Goal: Task Accomplishment & Management: Manage account settings

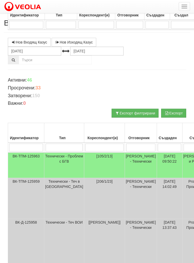
scroll to position [195, 0]
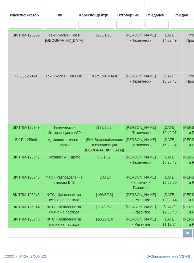
type input "Б"
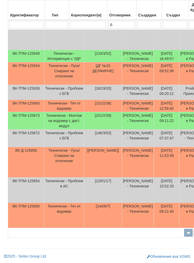
type input "Бо"
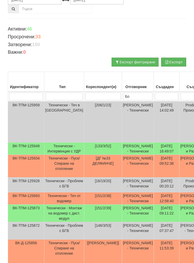
type input "Бо"
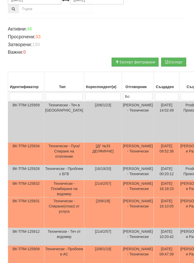
type input "Бой"
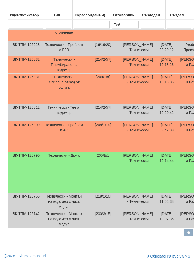
scroll to position [182, 0]
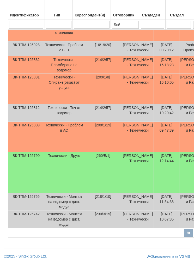
type input "Бой"
click at [84, 186] on td "[260/Б/1]" at bounding box center [103, 172] width 38 height 41
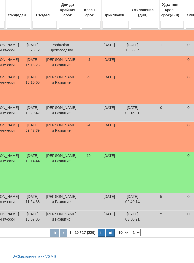
click at [116, 232] on select "10 20 30 40" at bounding box center [122, 232] width 13 height 7
select select "40"
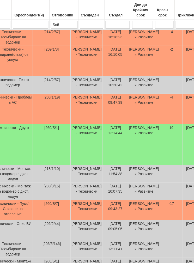
scroll to position [203, 0]
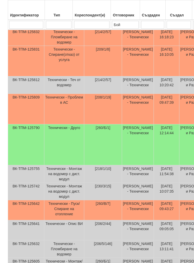
click at [68, 220] on td "Технически - Пуск/Спиране на отопление" at bounding box center [64, 210] width 40 height 20
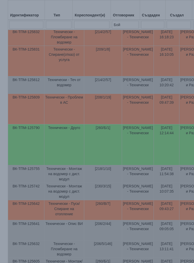
select select "1"
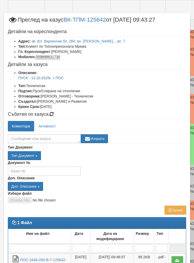
click at [47, 40] on link "кв. Вл. Варненчик бл. 260, вх. В, , ап. 7" at bounding box center [78, 41] width 93 height 4
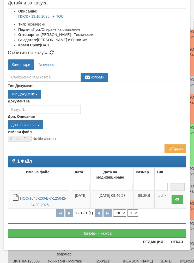
scroll to position [62, 0]
click at [49, 232] on button "Приключи казуса" at bounding box center [97, 233] width 178 height 9
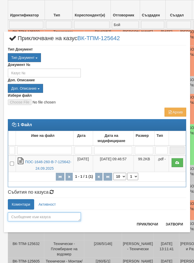
click at [20, 213] on textarea at bounding box center [44, 217] width 73 height 9
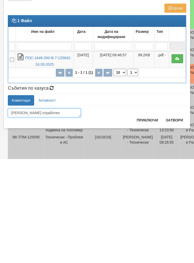
type textarea "[PERSON_NAME] отработен"
click at [145, 220] on button "Приключи" at bounding box center [148, 224] width 28 height 8
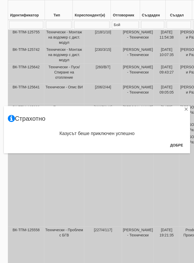
click at [176, 147] on button "Добре" at bounding box center [176, 145] width 19 height 8
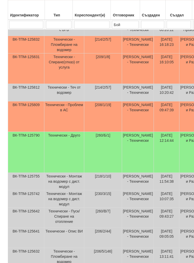
scroll to position [195, 0]
click at [92, 129] on td "[208/1/19]" at bounding box center [103, 116] width 38 height 31
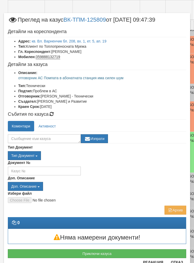
scroll to position [19, 0]
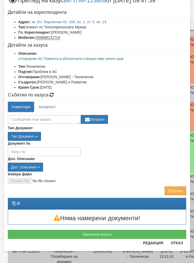
click at [61, 233] on button "Приключи казуса" at bounding box center [97, 234] width 178 height 9
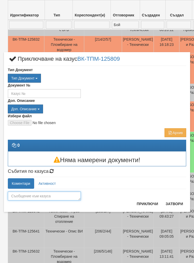
click at [26, 194] on textarea at bounding box center [44, 196] width 73 height 9
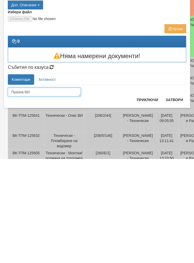
type textarea "Празна ВИ"
click at [146, 200] on button "Приключи" at bounding box center [148, 204] width 28 height 8
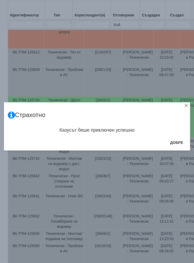
scroll to position [231, 0]
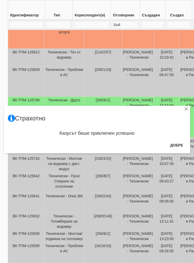
click at [176, 146] on button "Добре" at bounding box center [176, 145] width 19 height 8
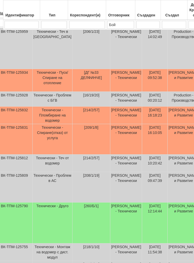
scroll to position [125, 0]
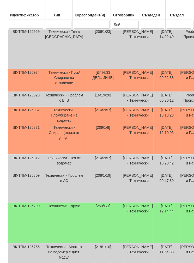
click at [59, 81] on td "Технически - Пуск/Спиране на отопление" at bounding box center [64, 80] width 40 height 23
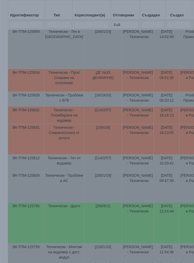
select select "1"
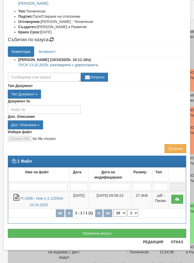
scroll to position [75, 0]
click at [57, 229] on button "Приключи казуса" at bounding box center [97, 233] width 178 height 9
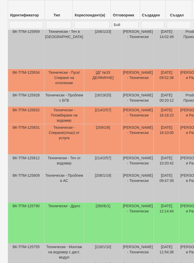
select select "1"
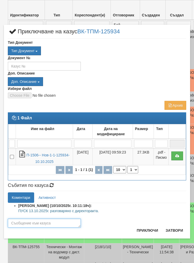
click at [28, 222] on textarea at bounding box center [44, 223] width 73 height 9
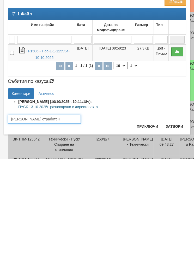
type textarea "[PERSON_NAME] отработен"
click at [144, 226] on button "Приключи" at bounding box center [148, 230] width 28 height 8
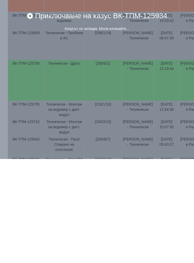
scroll to position [268, 0]
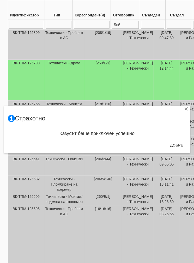
click at [174, 143] on button "Добре" at bounding box center [176, 145] width 19 height 8
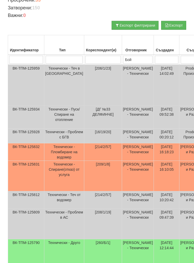
scroll to position [0, 0]
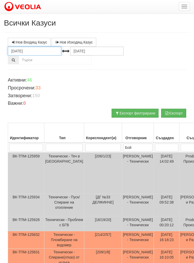
click at [23, 50] on input "[DATE]" at bounding box center [34, 51] width 53 height 9
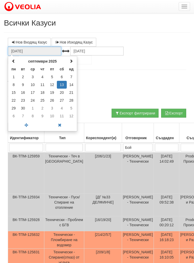
click at [13, 62] on span at bounding box center [14, 61] width 4 height 4
click at [51, 78] on td "1" at bounding box center [52, 77] width 10 height 8
type input "01.08.2025"
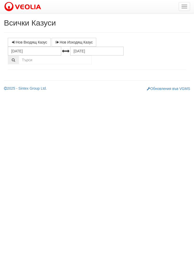
select select "1"
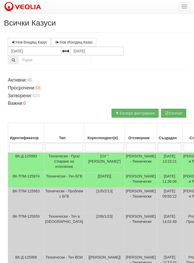
click at [64, 163] on td "Технически - Пуск/Спиране на отопление" at bounding box center [64, 163] width 40 height 20
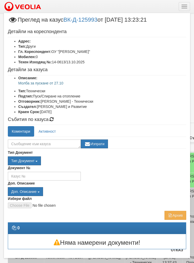
click at [176, 254] on button "Отказ" at bounding box center [177, 250] width 19 height 8
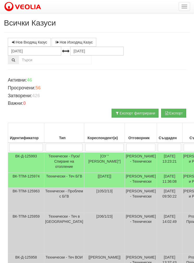
click at [130, 145] on input "search" at bounding box center [140, 148] width 29 height 8
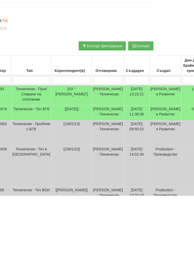
type input "Б"
type input "Бо"
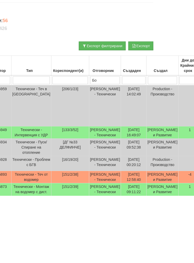
type input "Бо"
type input "Бой"
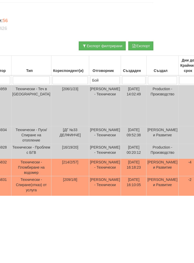
type input "Бой"
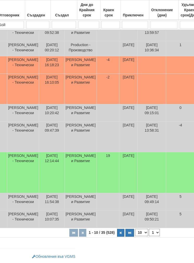
type input "Бой"
click at [135, 235] on select "10 20 30 40" at bounding box center [141, 232] width 13 height 7
select select "40"
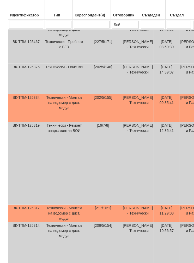
scroll to position [643, 0]
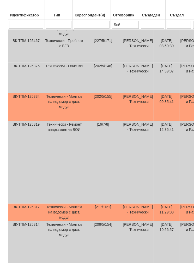
click at [61, 121] on td "Технически - Монтаж на водомер с дист. модул" at bounding box center [64, 107] width 40 height 28
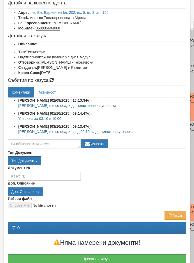
scroll to position [32, 0]
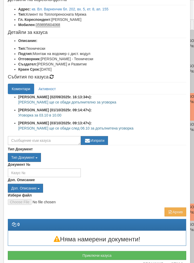
click at [59, 255] on button "Приключи казуса" at bounding box center [97, 255] width 178 height 9
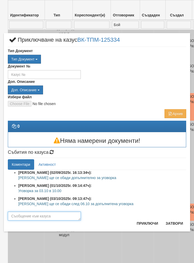
click at [22, 213] on textarea at bounding box center [44, 216] width 73 height 9
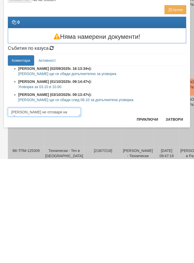
type textarea "Клиента не отговаря на обажданията"
click at [149, 219] on button "Приключи" at bounding box center [148, 223] width 28 height 8
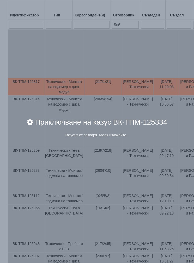
click at [59, 56] on div "× Приключване на казус ВК-ТПМ-125334 Казусът се затваря. Моля изчакайте..." at bounding box center [97, 73] width 194 height 146
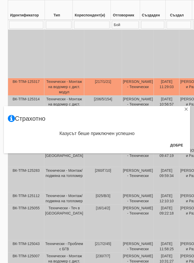
click at [177, 144] on button "Добре" at bounding box center [176, 145] width 19 height 8
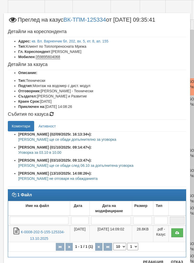
click at [179, 263] on button "Отказ" at bounding box center [177, 262] width 19 height 8
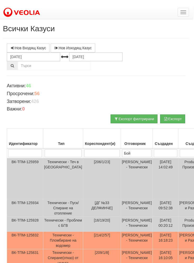
scroll to position [0, 0]
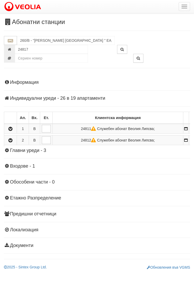
click at [38, 98] on h4 "Индивидуални уреди - 26 в 19 апартаменти" at bounding box center [97, 98] width 186 height 5
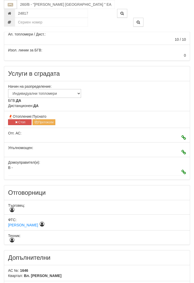
scroll to position [173, 0]
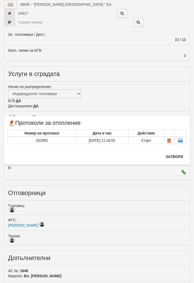
click at [172, 157] on button "Затвори" at bounding box center [175, 156] width 24 height 8
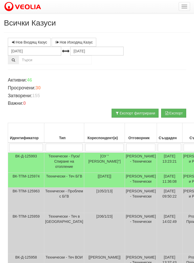
click at [93, 146] on input "search" at bounding box center [104, 148] width 38 height 8
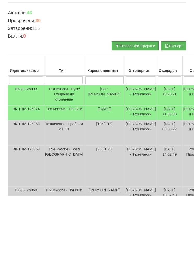
type input "2"
type input "23"
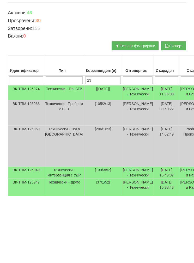
type input "23"
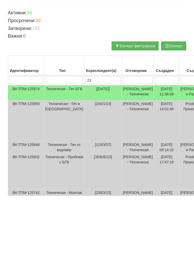
type input "230"
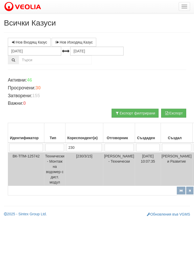
type input "230/"
type input "230/2"
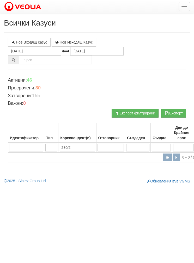
type input "230/2"
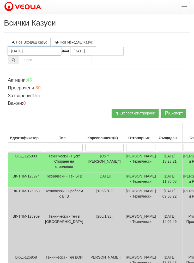
click at [17, 50] on input "[DATE]" at bounding box center [34, 51] width 53 height 9
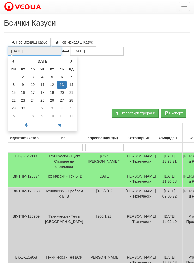
click at [12, 62] on span at bounding box center [14, 61] width 4 height 4
click at [11, 61] on th at bounding box center [13, 61] width 9 height 8
click at [9, 62] on th at bounding box center [13, 61] width 9 height 8
click at [70, 77] on td "1" at bounding box center [71, 77] width 9 height 8
type input "01.06.2025"
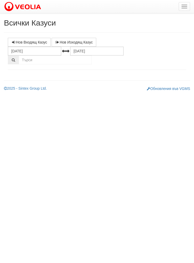
select select "1"
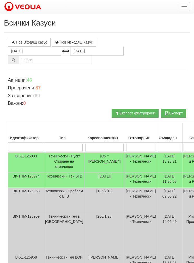
click at [90, 148] on input "search" at bounding box center [104, 148] width 38 height 8
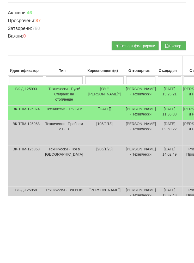
type input "2"
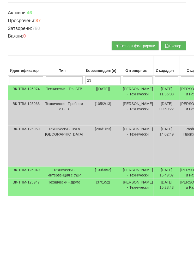
type input "230"
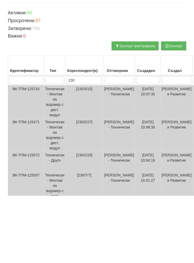
type input "230/"
type input "230/2"
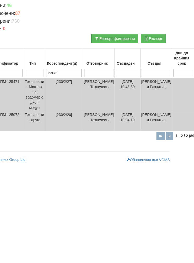
scroll to position [0, 20]
type input "230/2"
click at [65, 153] on td "[230/2/27]" at bounding box center [64, 169] width 38 height 33
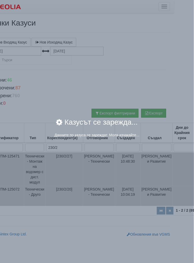
scroll to position [0, 20]
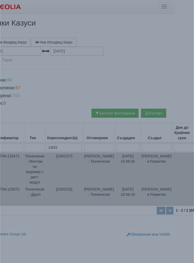
select select "1"
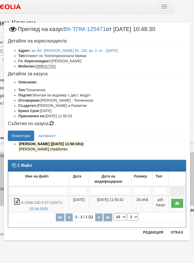
click at [38, 203] on link "К-1558-230-2-27-125471-25.09.2025" at bounding box center [42, 206] width 42 height 11
click at [61, 51] on link "кв. Вл. Варненчик бл. 230, вх. 2, ет. , ап. 27" at bounding box center [75, 51] width 86 height 4
click at [175, 236] on button "Отказ" at bounding box center [177, 232] width 19 height 8
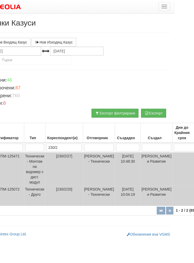
scroll to position [0, 0]
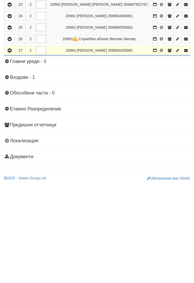
scroll to position [295, 0]
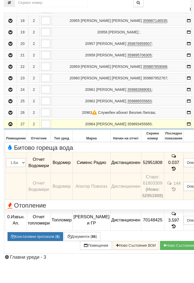
click at [28, 251] on button "Констативни протоколи ( 6 )" at bounding box center [36, 255] width 56 height 9
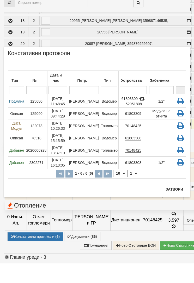
click at [179, 117] on icon at bounding box center [180, 120] width 9 height 7
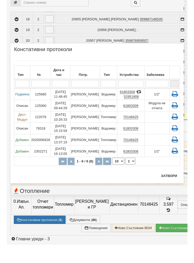
scroll to position [315, 0]
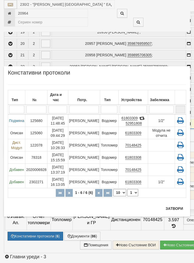
click at [174, 208] on button "Затвори" at bounding box center [175, 209] width 24 height 8
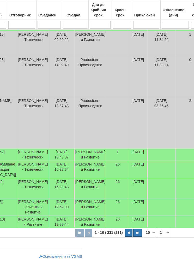
scroll to position [172, 108]
click at [143, 236] on select "10 20 30 40" at bounding box center [149, 232] width 13 height 7
select select "40"
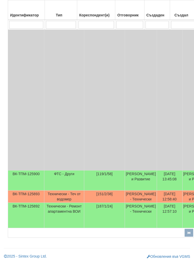
scroll to position [1421, 146]
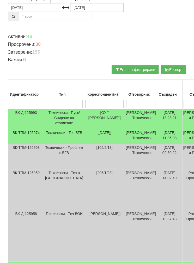
scroll to position [47, 0]
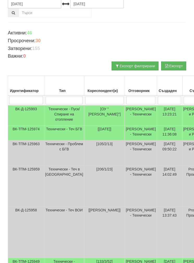
click at [128, 97] on input "search" at bounding box center [140, 101] width 29 height 8
type input "Б"
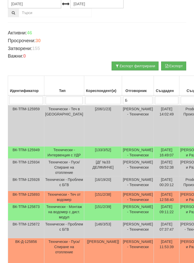
type input "Бо"
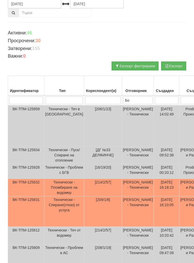
type input "Бой"
click at [107, 194] on td "[214/2/57]" at bounding box center [103, 187] width 38 height 17
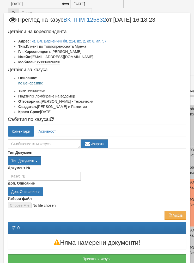
click at [175, 263] on button "Отказ" at bounding box center [177, 267] width 19 height 8
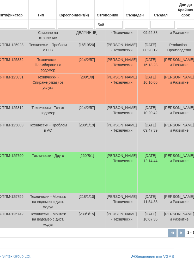
scroll to position [198, 0]
